Goal: Transaction & Acquisition: Purchase product/service

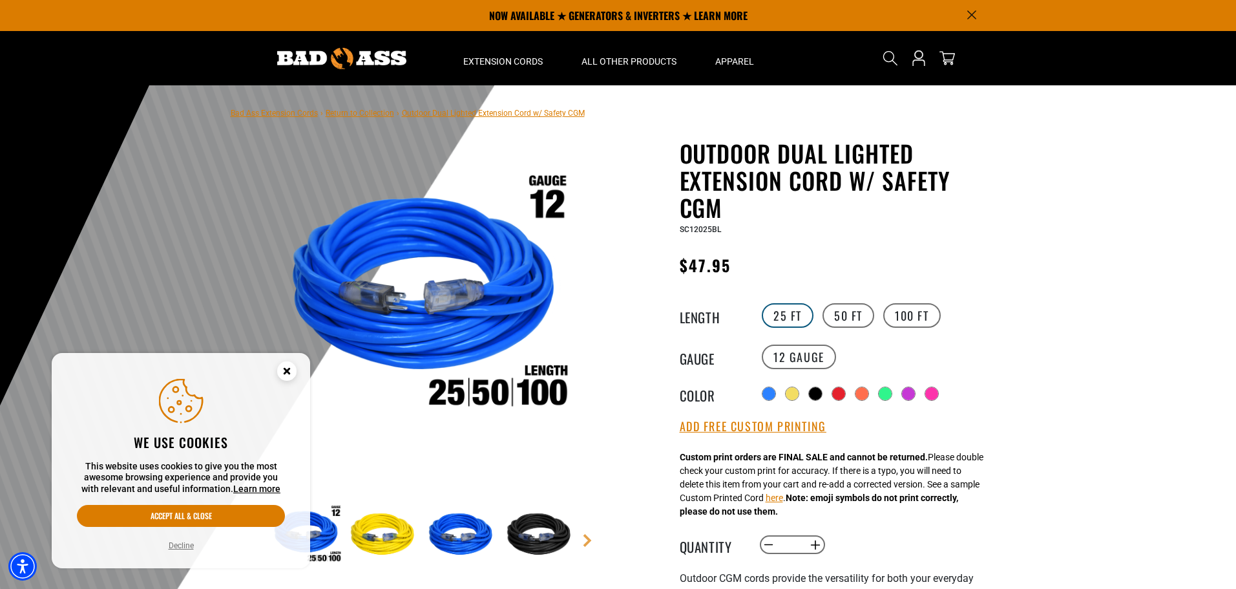
click at [801, 311] on label "25 FT" at bounding box center [788, 315] width 52 height 25
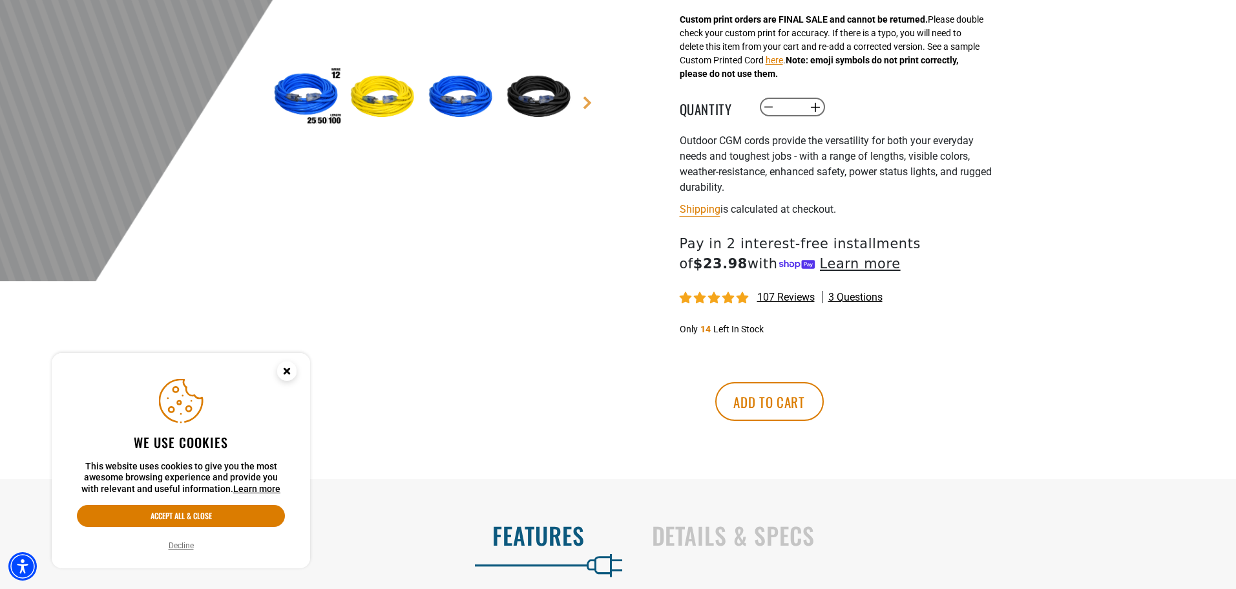
scroll to position [452, 0]
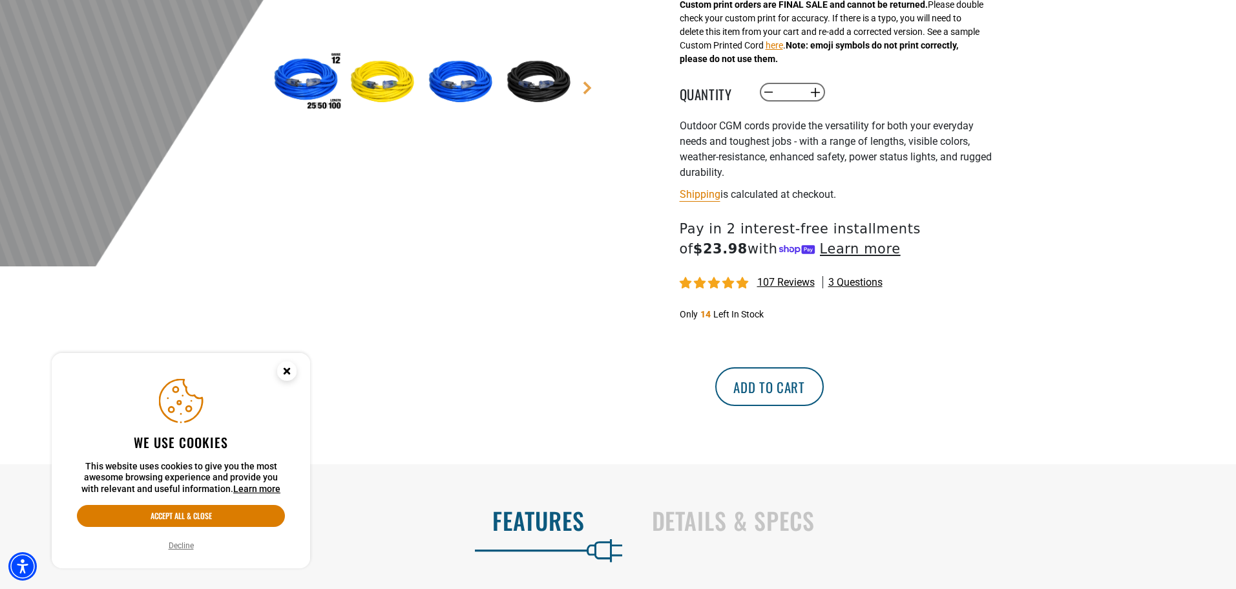
click at [824, 394] on button "Add to cart" at bounding box center [769, 386] width 109 height 39
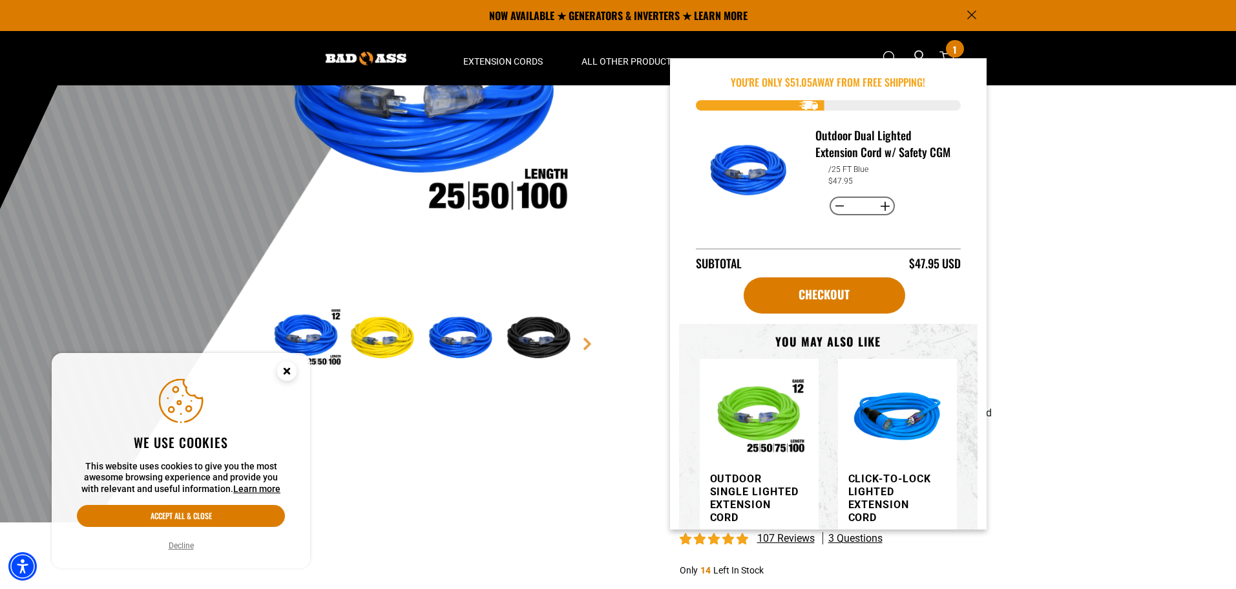
scroll to position [194, 0]
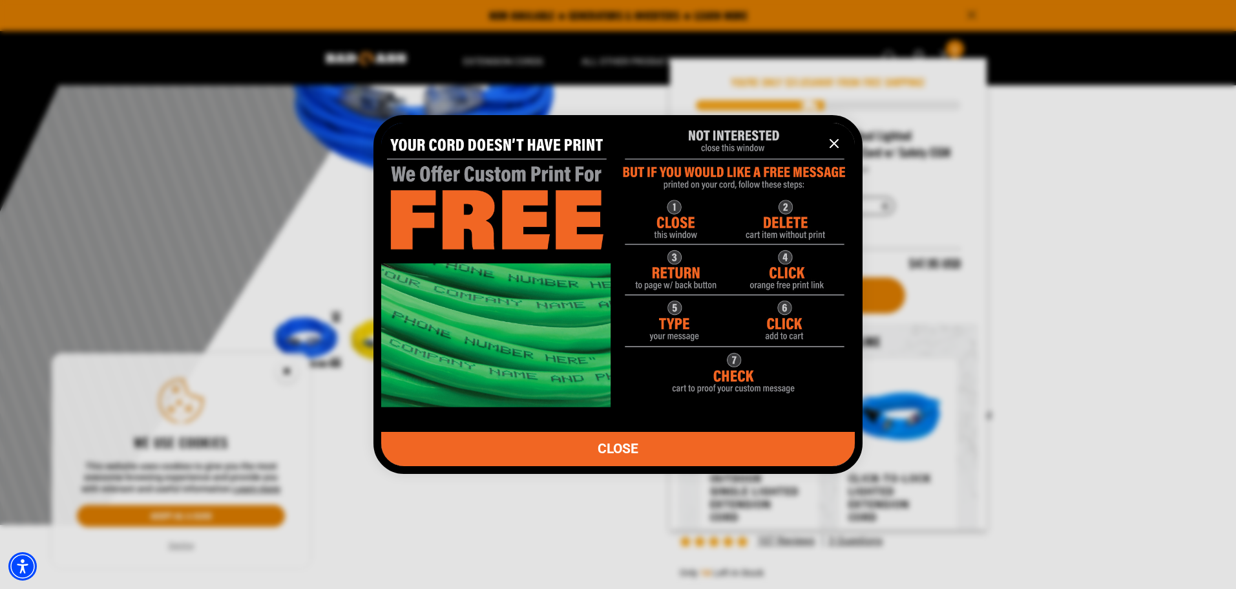
click at [830, 147] on icon "information" at bounding box center [835, 144] width 16 height 16
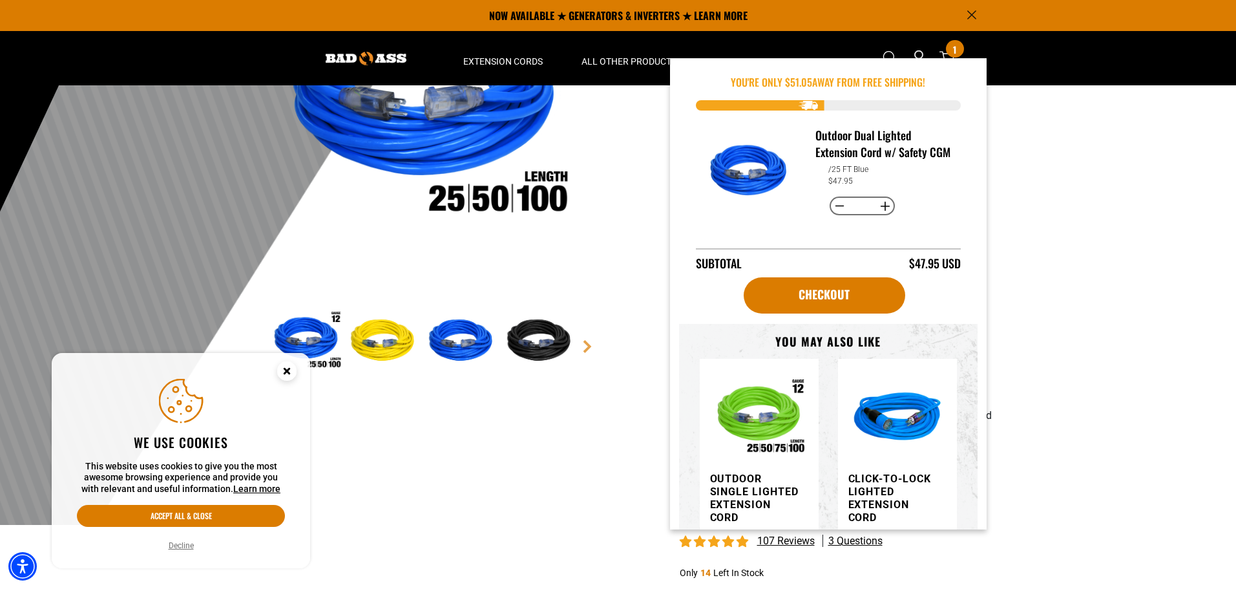
click at [1053, 461] on div at bounding box center [618, 207] width 1236 height 633
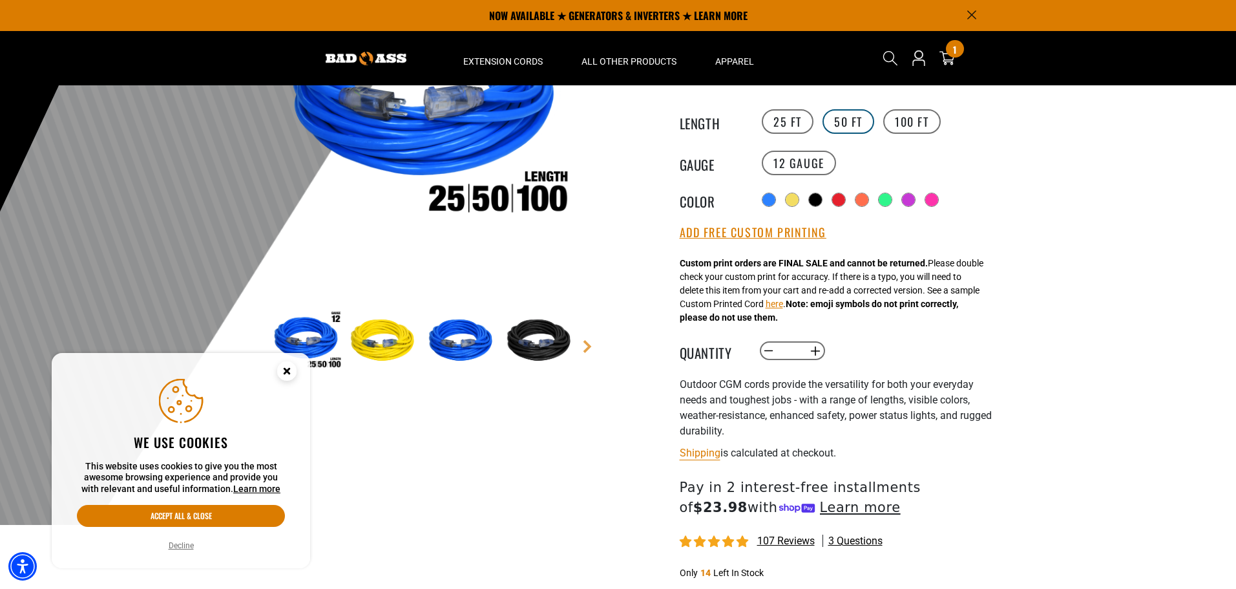
click at [843, 112] on label "50 FT" at bounding box center [849, 121] width 52 height 25
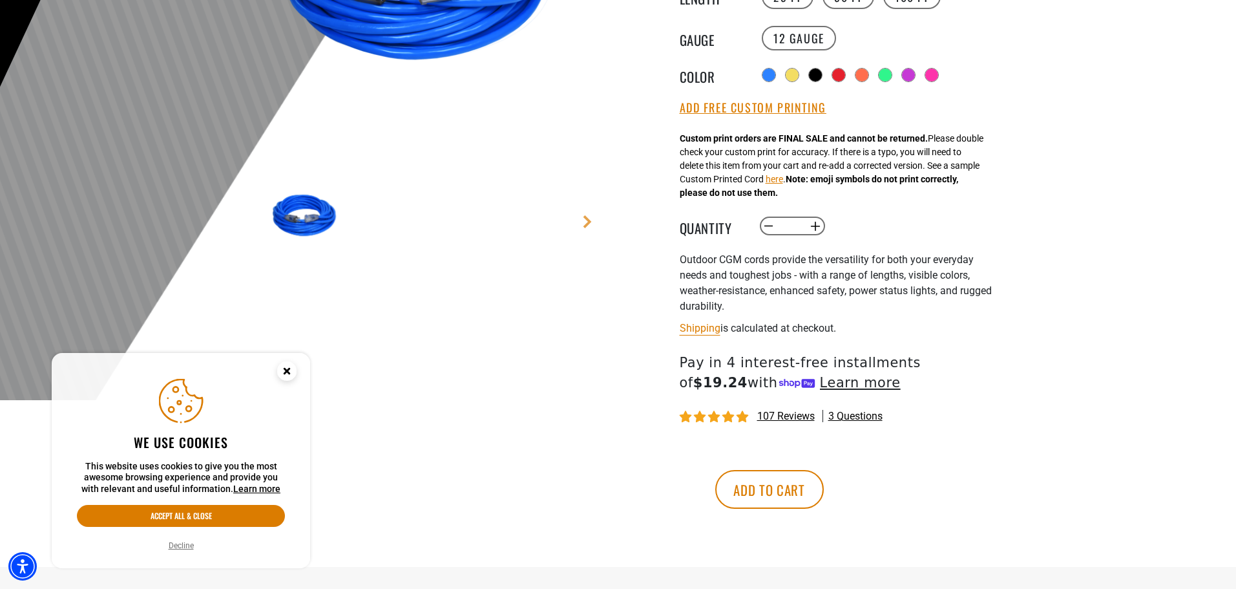
scroll to position [323, 0]
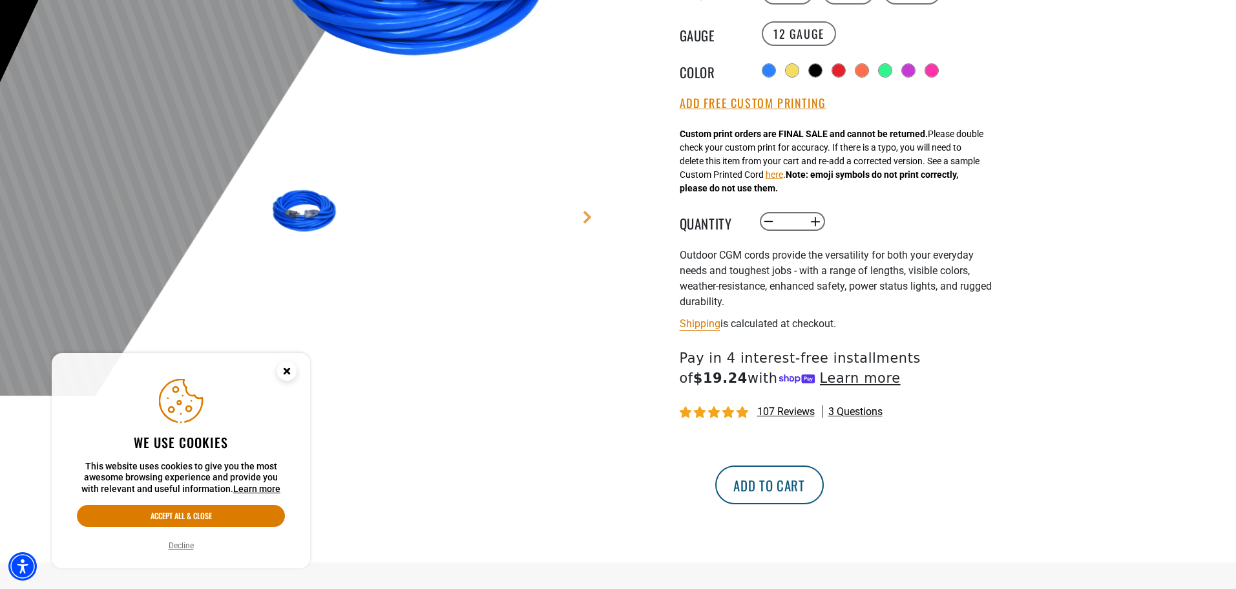
click at [824, 492] on button "Add to cart" at bounding box center [769, 484] width 109 height 39
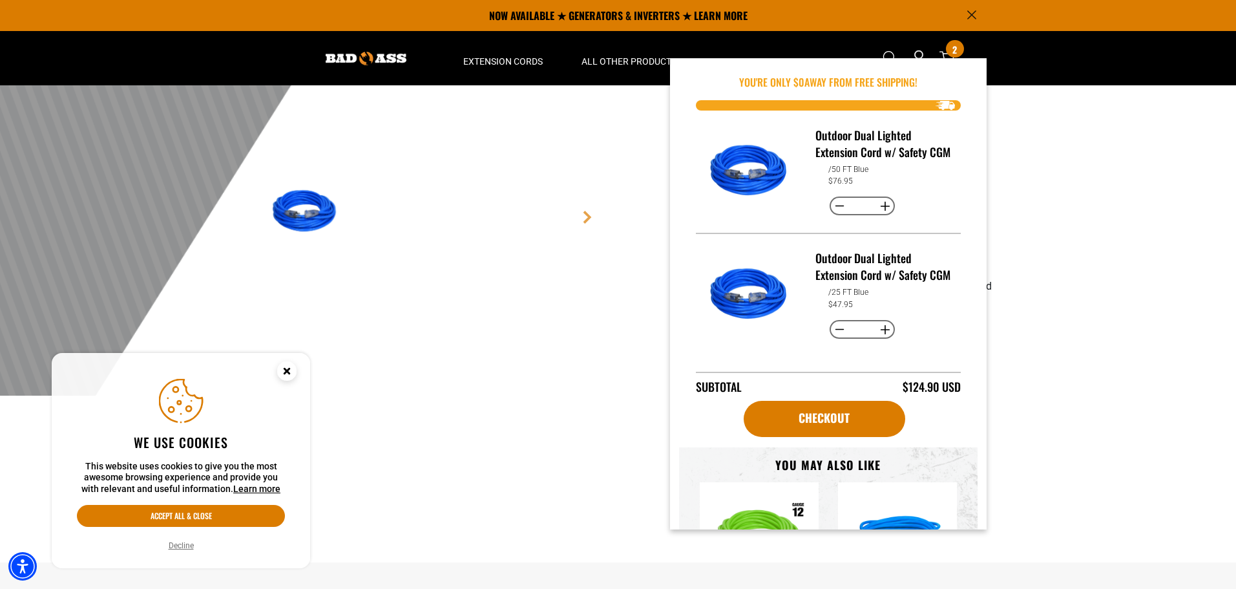
click at [1127, 343] on div at bounding box center [618, 78] width 1236 height 633
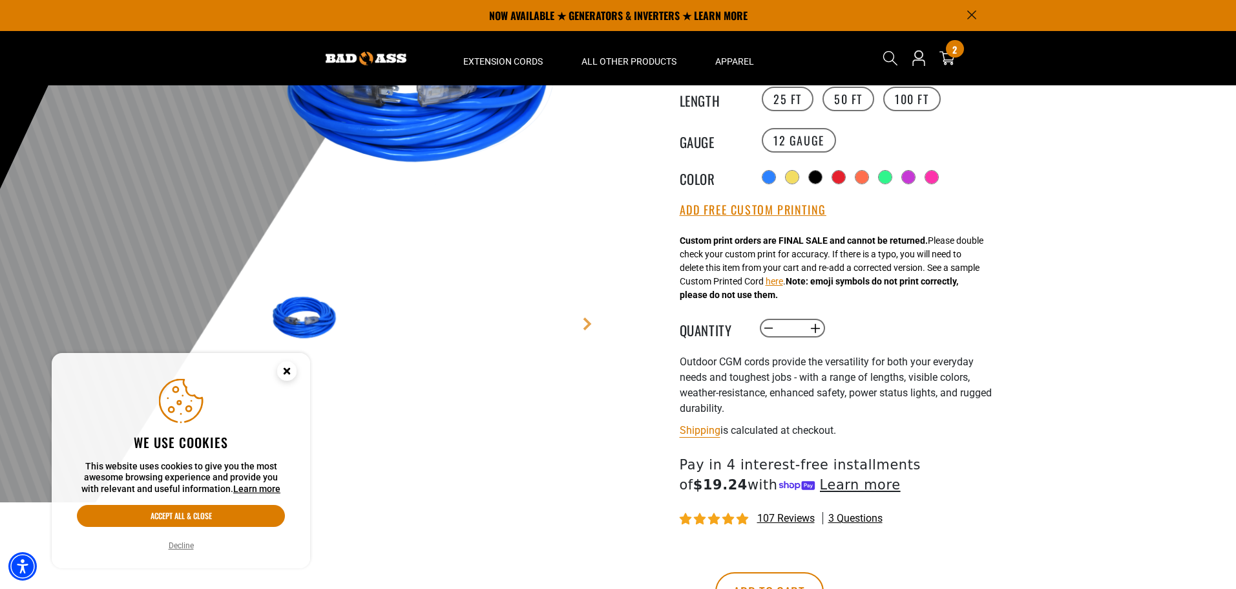
scroll to position [0, 0]
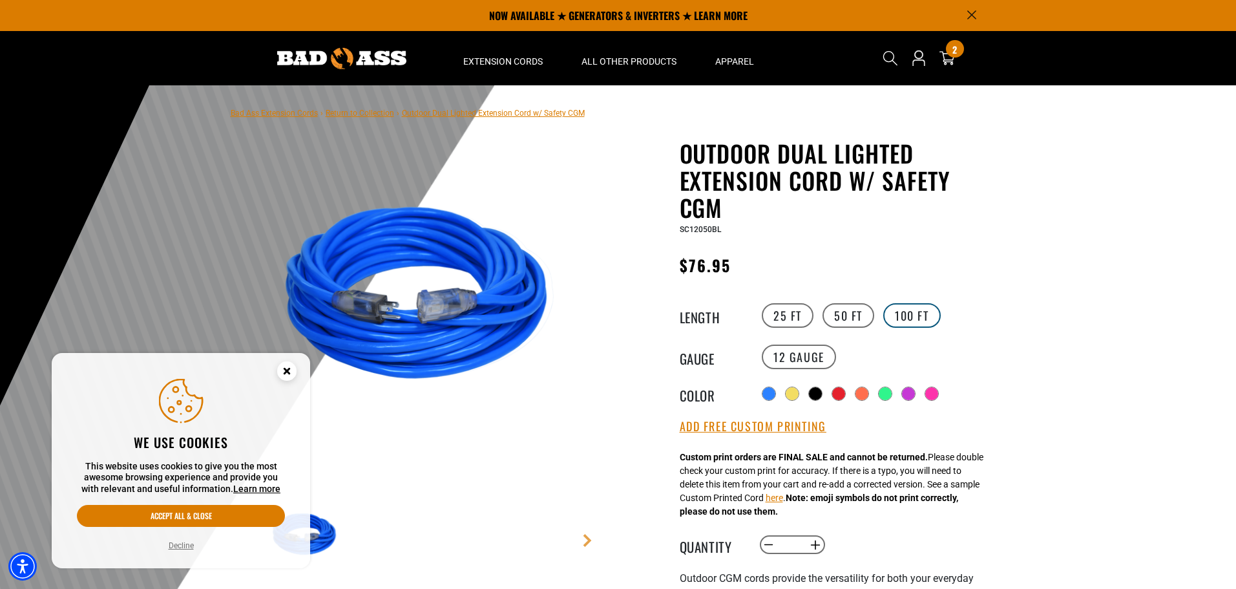
click at [909, 307] on label "100 FT" at bounding box center [913, 315] width 58 height 25
click at [949, 53] on div "2 2 items" at bounding box center [954, 48] width 17 height 17
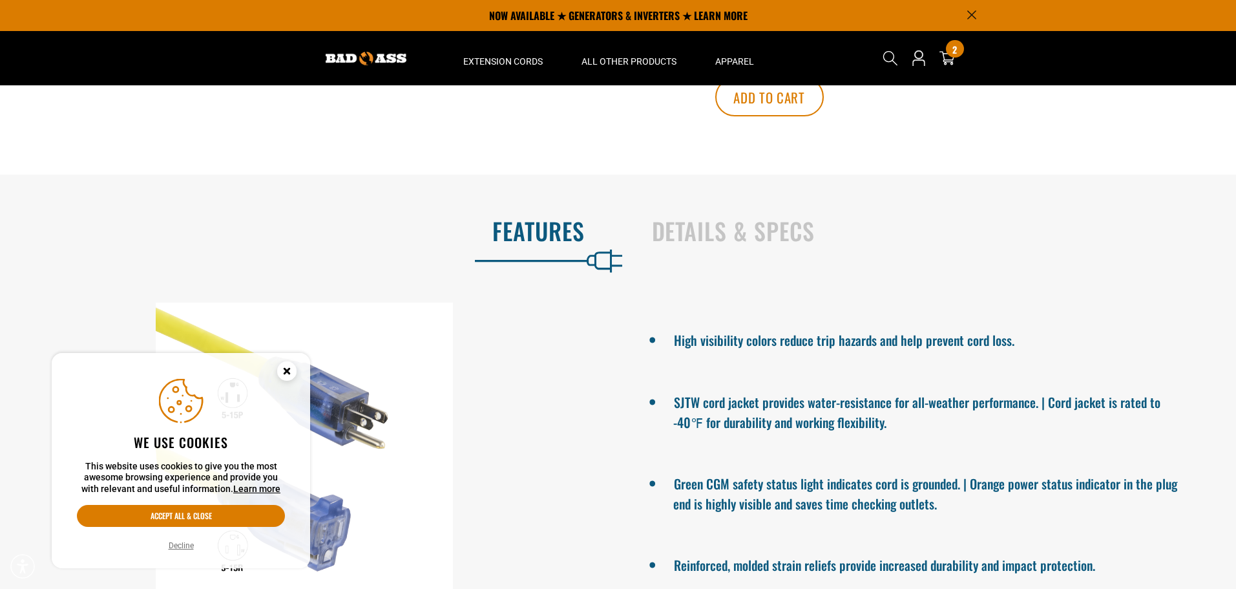
scroll to position [517, 0]
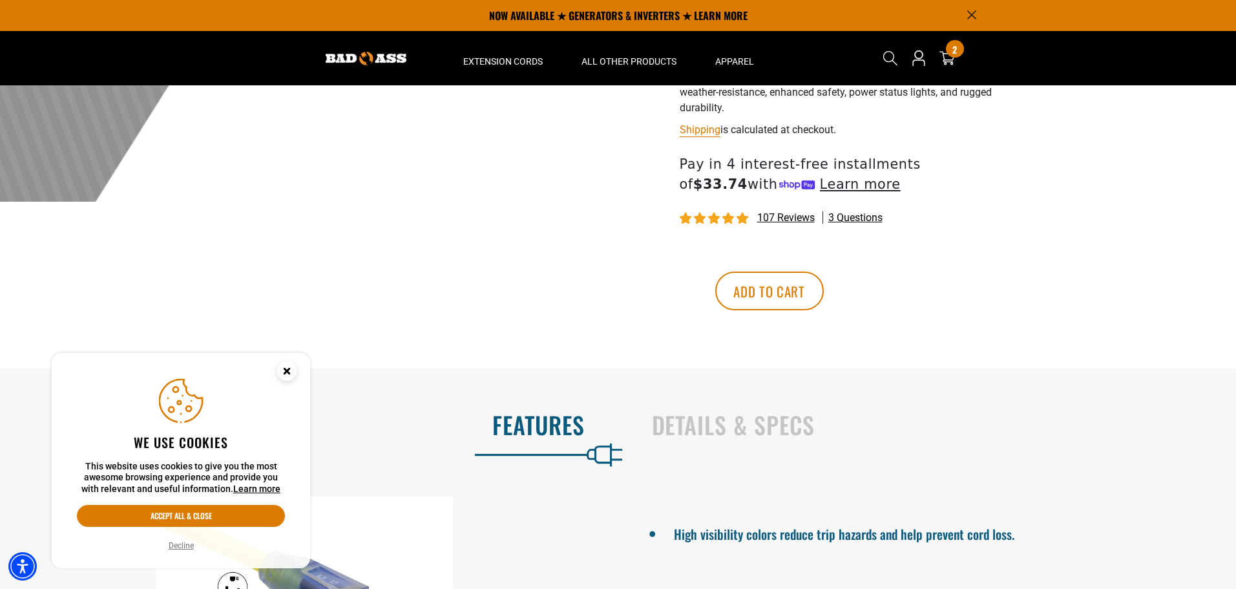
click at [863, 110] on div "Outdoor CGM cords provide the versatility for both your everyday needs and toug…" at bounding box center [838, 85] width 317 height 62
click at [824, 291] on button "Add to cart" at bounding box center [769, 290] width 109 height 39
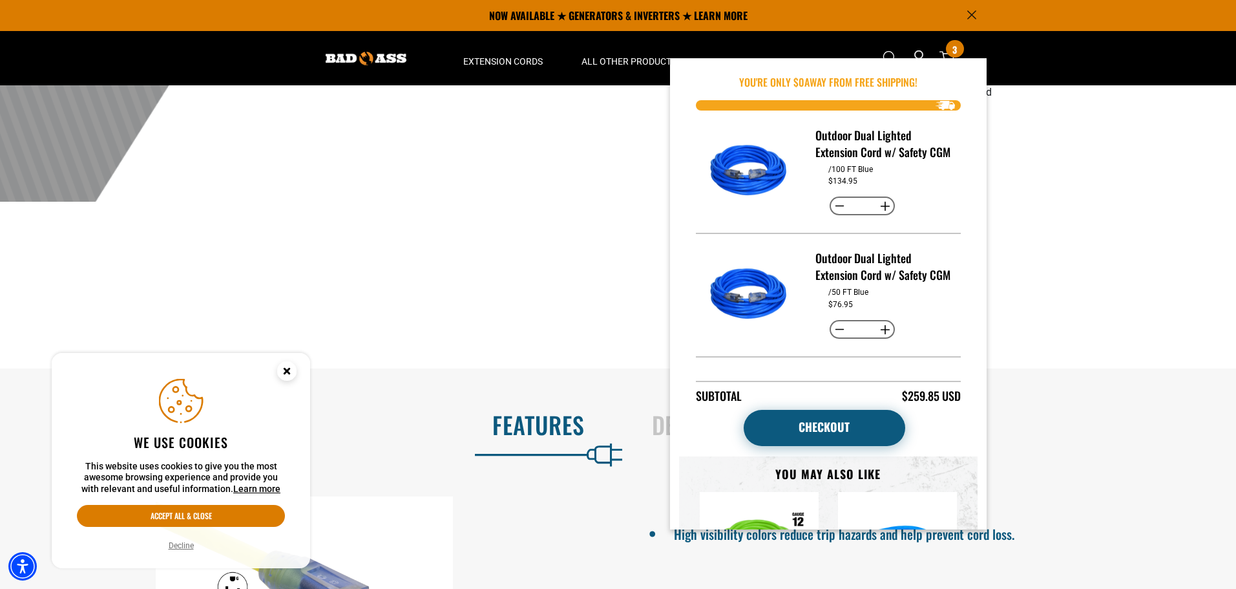
click at [796, 423] on link "Checkout" at bounding box center [825, 428] width 162 height 36
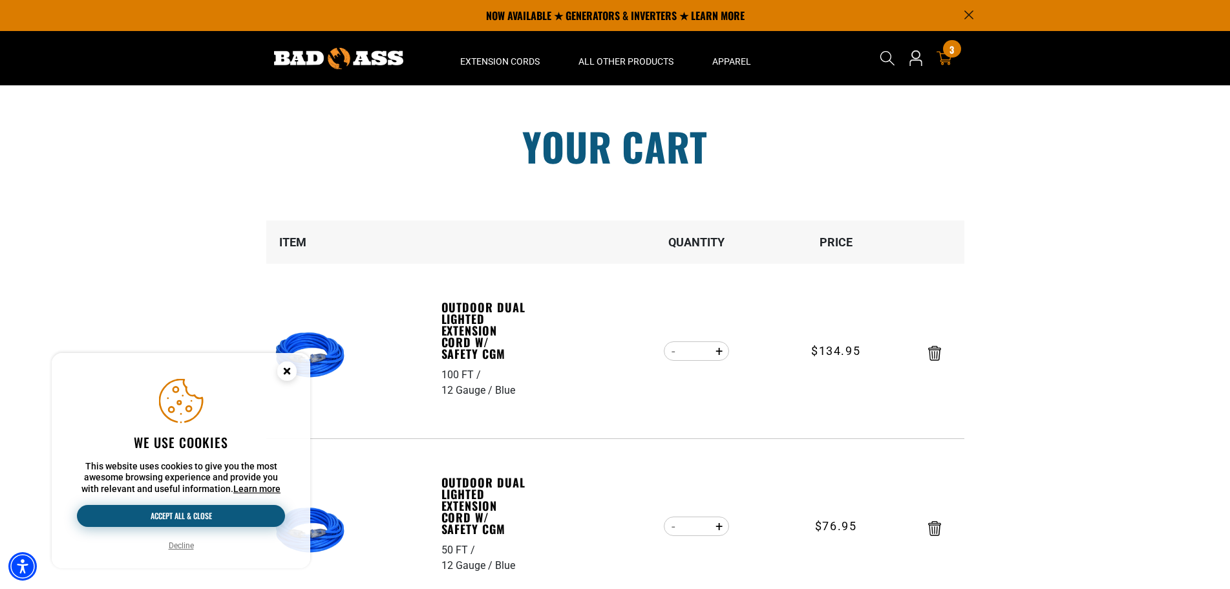
click at [190, 516] on button "Accept all & close" at bounding box center [181, 516] width 208 height 22
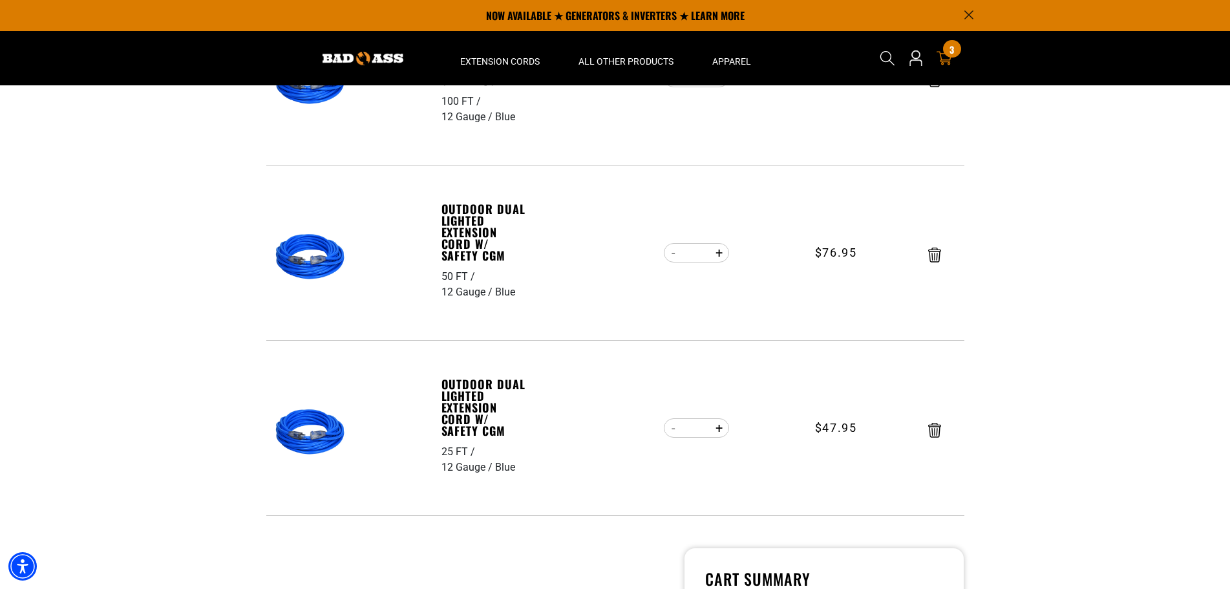
scroll to position [259, 0]
